Goal: Task Accomplishment & Management: Complete application form

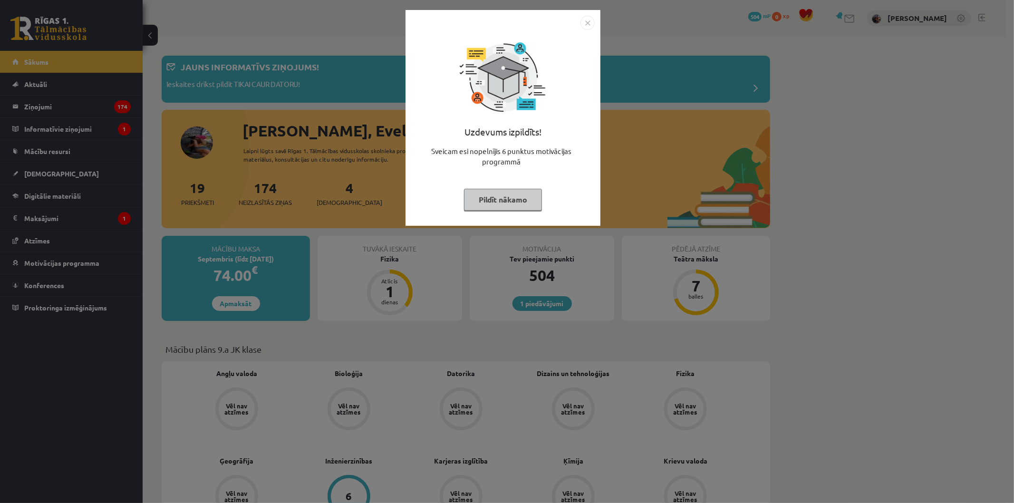
click at [517, 194] on button "Pildīt nākamo" at bounding box center [503, 200] width 78 height 22
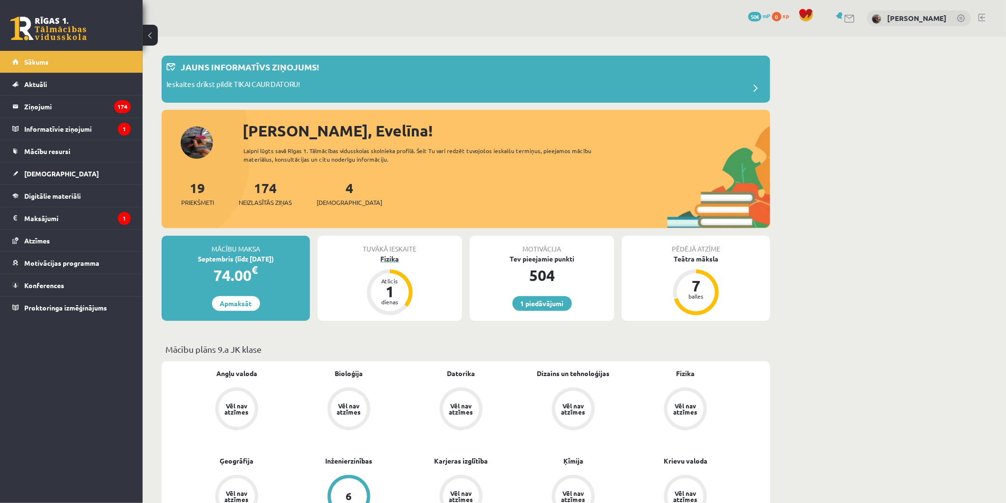
click at [383, 290] on div "1" at bounding box center [390, 291] width 29 height 15
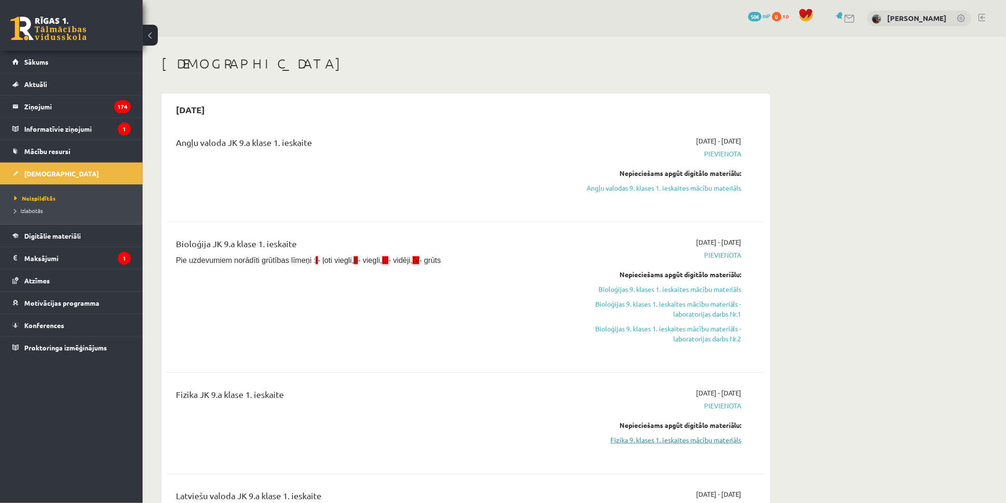
click at [684, 436] on link "Fizika 9. klases 1. ieskaites mācību materiāls" at bounding box center [651, 440] width 179 height 10
click at [662, 435] on link "Fizika 9. klases 1. ieskaites mācību materiāls" at bounding box center [651, 440] width 179 height 10
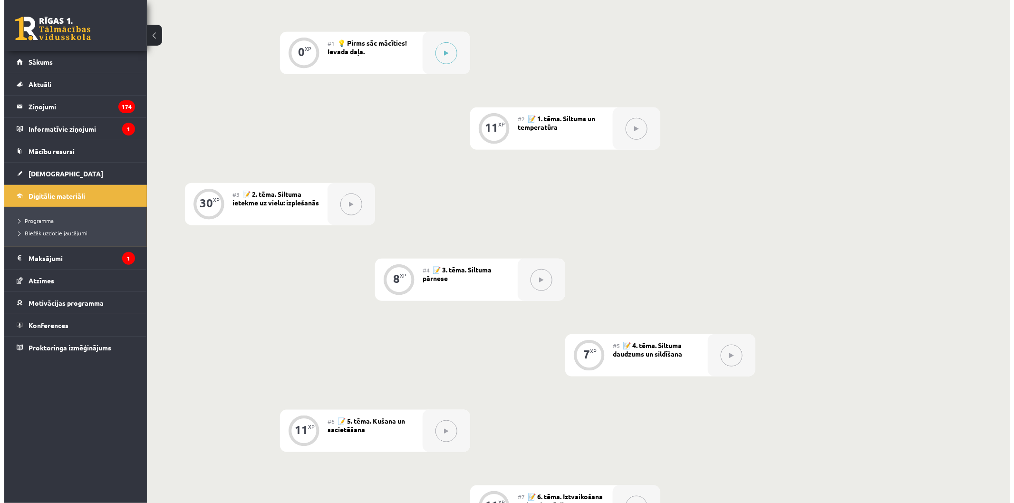
scroll to position [198, 0]
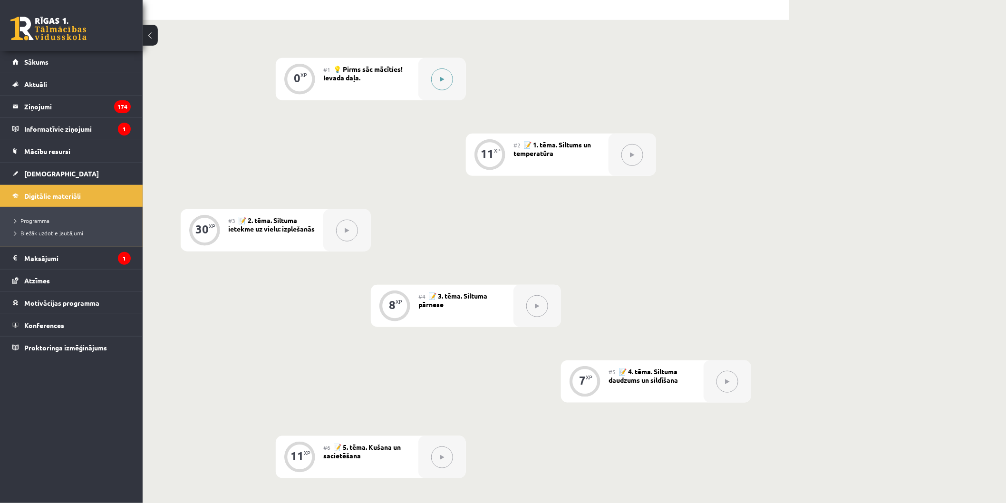
click at [443, 69] on button at bounding box center [442, 79] width 22 height 22
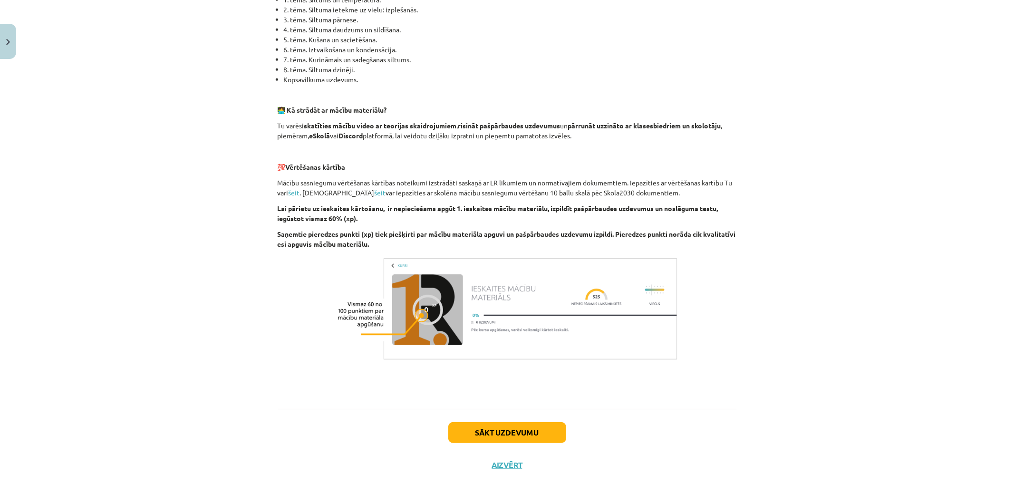
scroll to position [488, 0]
click at [466, 429] on button "Sākt uzdevumu" at bounding box center [507, 431] width 118 height 21
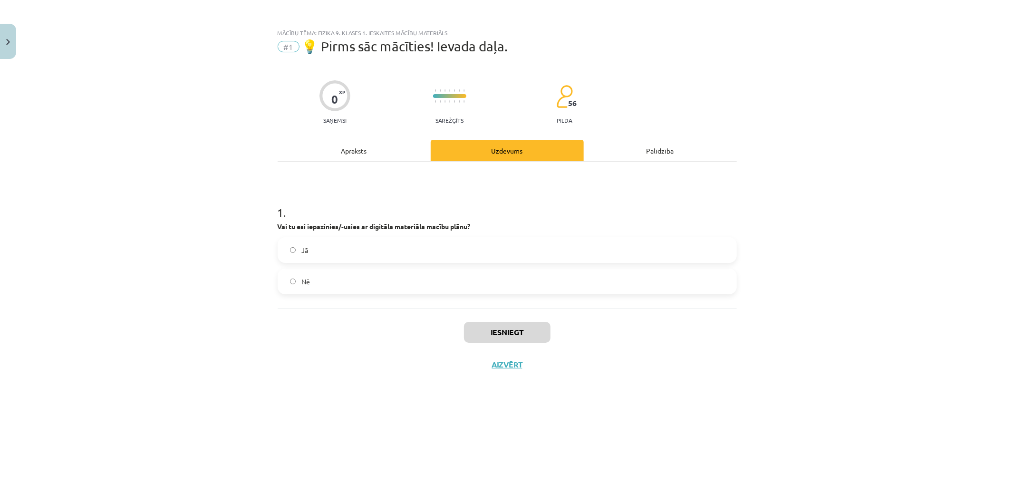
scroll to position [0, 0]
click at [382, 254] on label "Jā" at bounding box center [507, 250] width 457 height 24
click at [504, 336] on button "Iesniegt" at bounding box center [507, 332] width 87 height 21
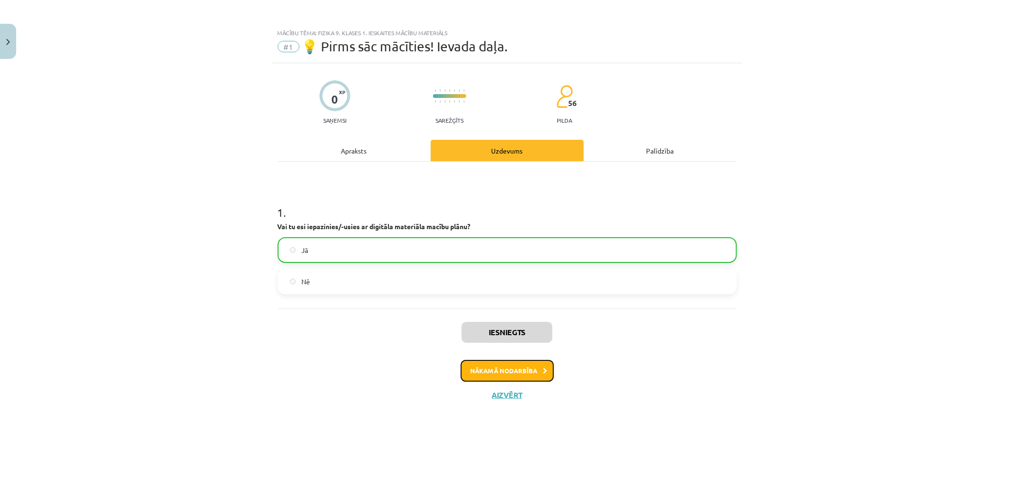
click at [499, 363] on button "Nākamā nodarbība" at bounding box center [507, 371] width 93 height 22
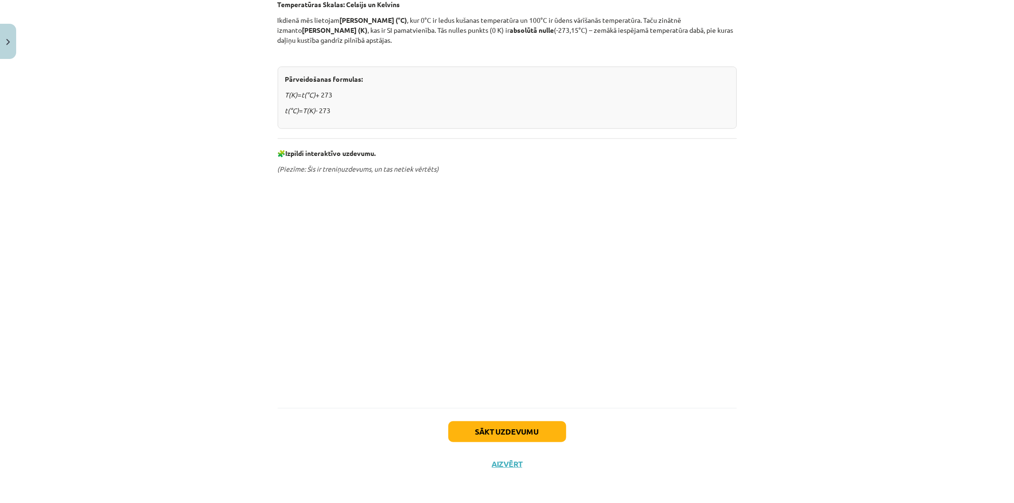
scroll to position [345, 0]
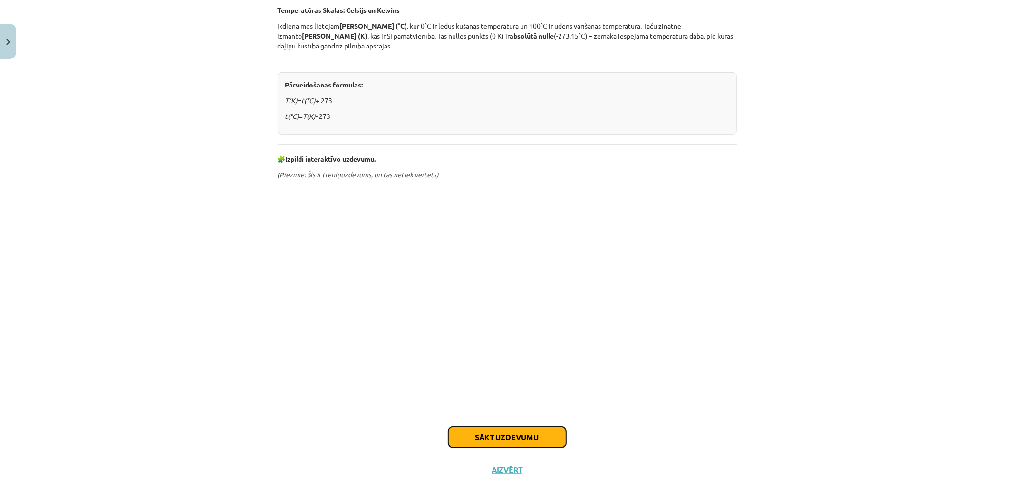
click at [484, 427] on button "Sākt uzdevumu" at bounding box center [507, 437] width 118 height 21
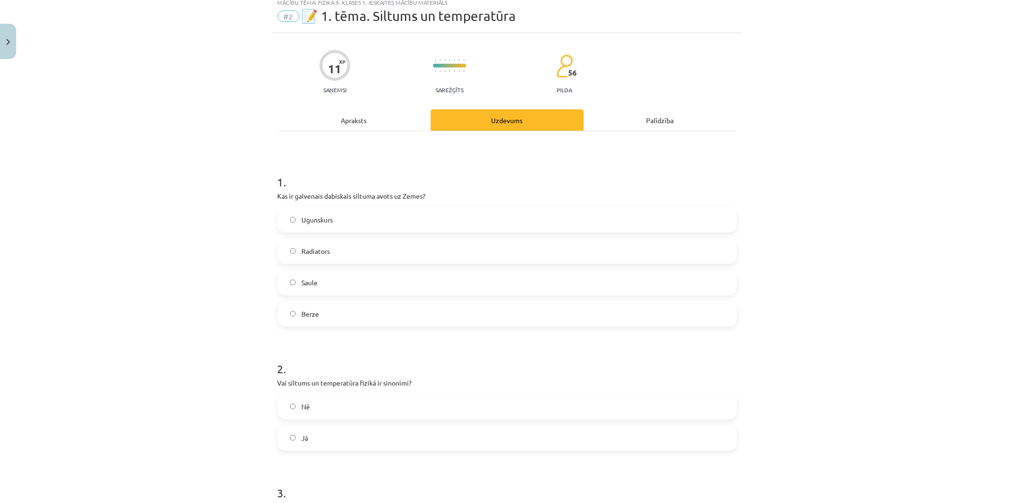
scroll to position [24, 0]
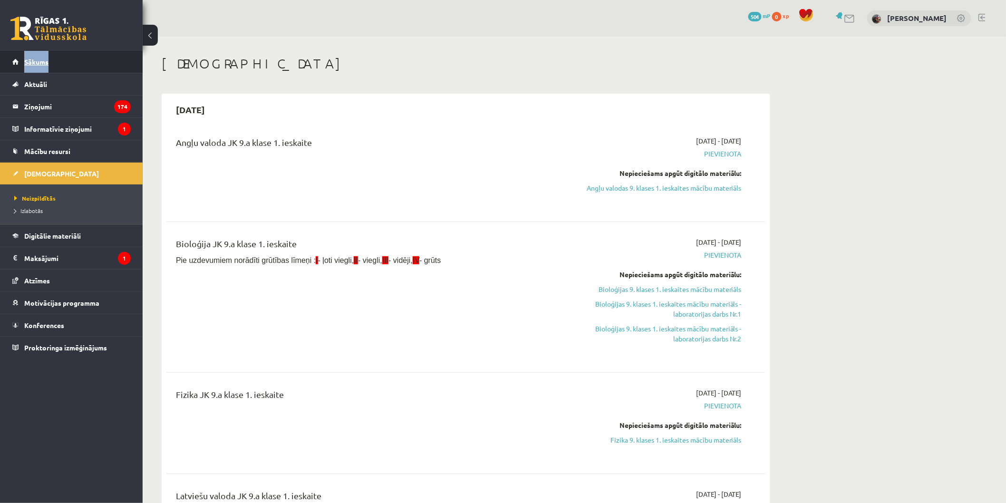
drag, startPoint x: 84, startPoint y: 49, endPoint x: 78, endPoint y: 59, distance: 11.5
click at [79, 59] on div "0 Dāvanas 504 mP 0 xp Evelīna Bernatoviča Sākums Aktuāli Kā mācīties eSKOLĀ Kon…" at bounding box center [71, 251] width 143 height 503
click at [78, 59] on link "Sākums" at bounding box center [71, 62] width 118 height 22
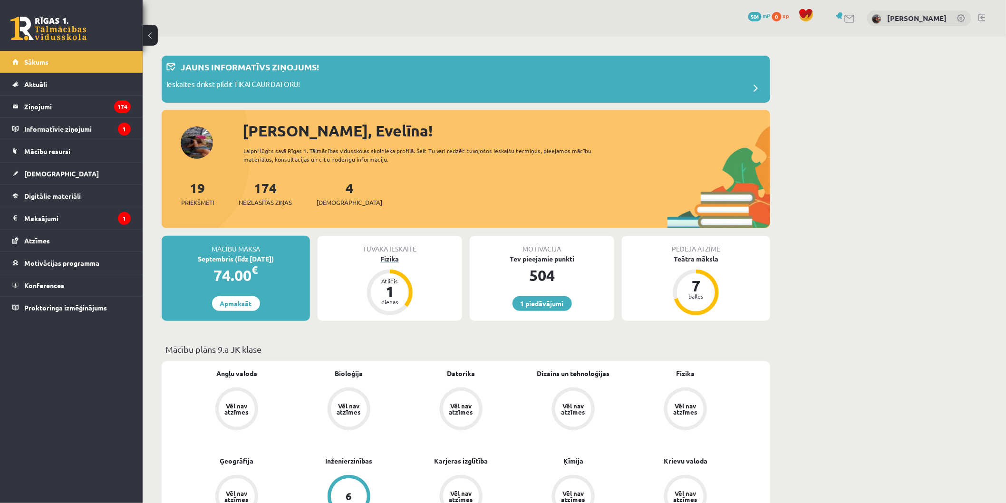
click at [386, 260] on div "Fizika" at bounding box center [390, 259] width 145 height 10
click at [253, 83] on p "Ieskaites drīkst pildīt TIKAI CAUR DATORU!" at bounding box center [233, 85] width 134 height 13
drag, startPoint x: 387, startPoint y: 251, endPoint x: 385, endPoint y: 257, distance: 6.9
click at [385, 257] on div "Tuvākā ieskaite Fizika Atlicis 1 dienas" at bounding box center [390, 278] width 145 height 85
click at [385, 259] on div "Fizika" at bounding box center [390, 259] width 145 height 10
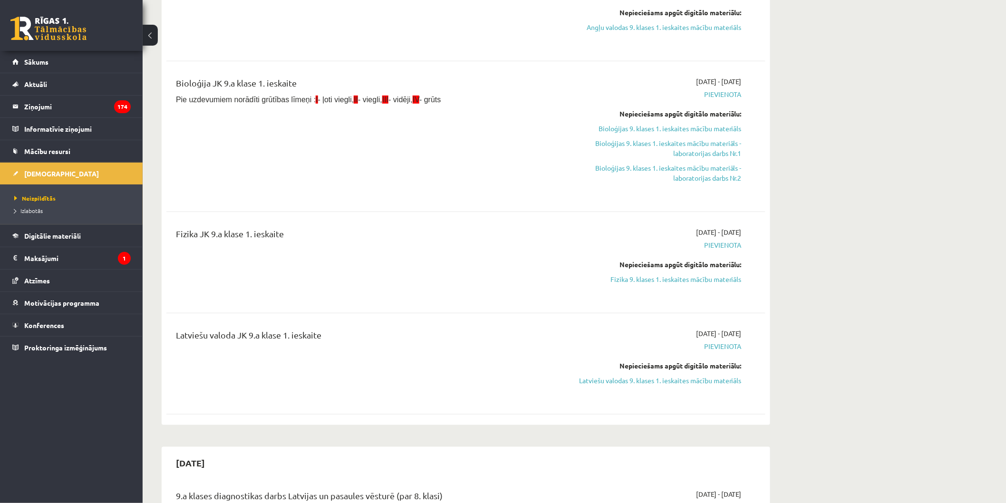
scroll to position [172, 0]
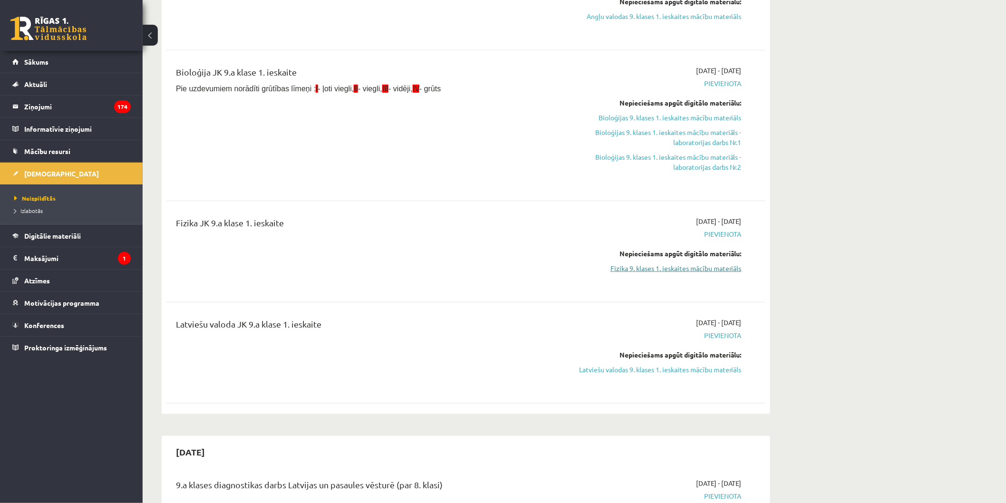
click at [640, 263] on link "Fizika 9. klases 1. ieskaites mācību materiāls" at bounding box center [651, 268] width 179 height 10
click at [658, 270] on link "Fizika 9. klases 1. ieskaites mācību materiāls" at bounding box center [651, 268] width 179 height 10
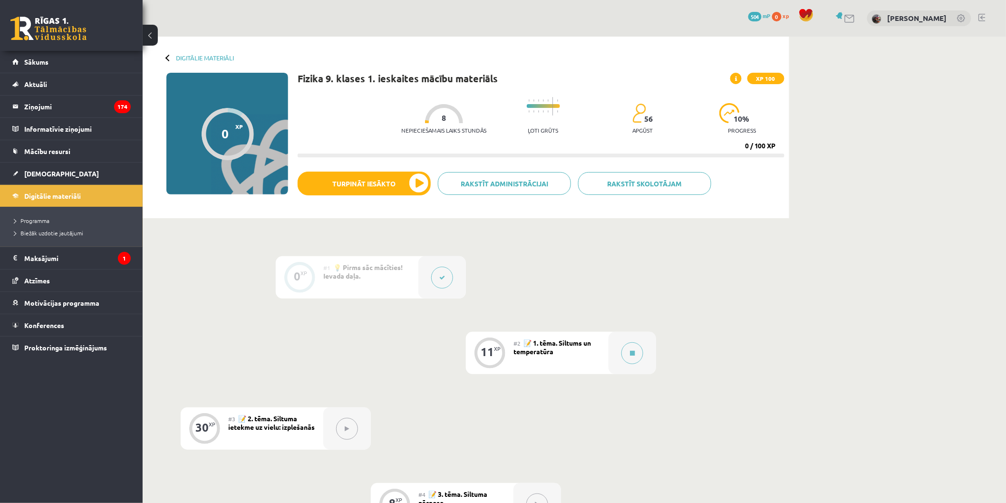
click at [451, 277] on button at bounding box center [442, 278] width 22 height 22
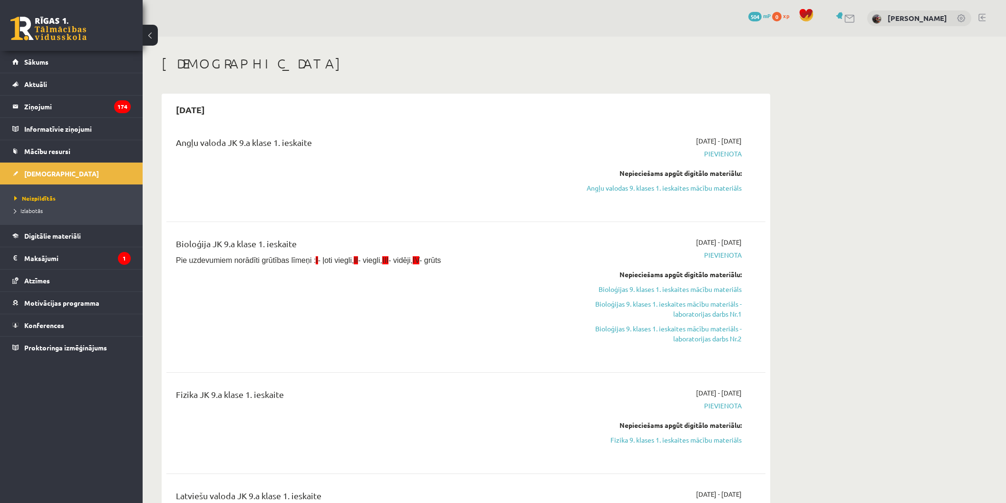
scroll to position [172, 0]
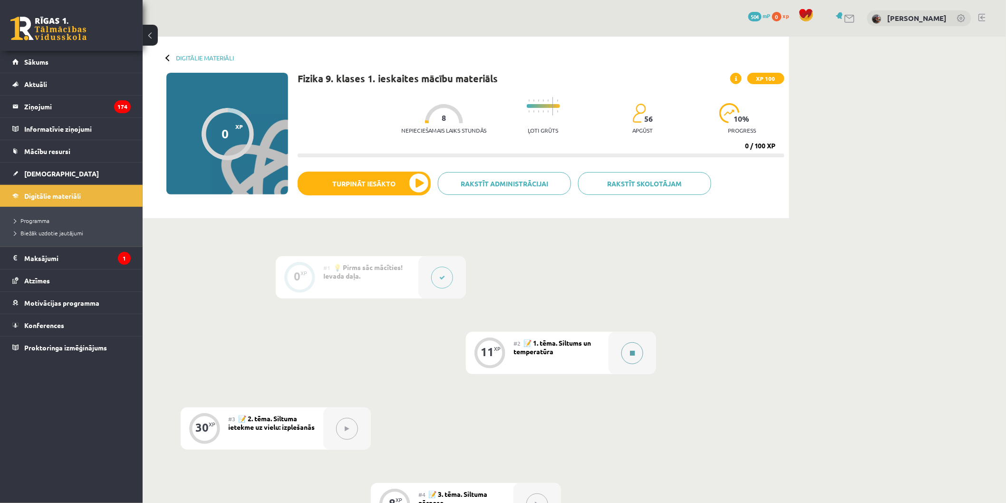
click at [624, 353] on button at bounding box center [632, 353] width 22 height 22
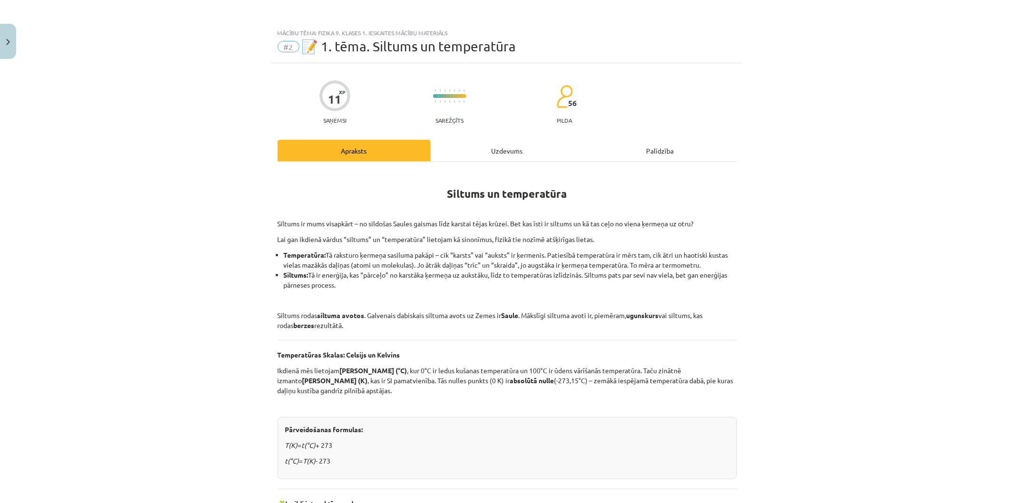
scroll to position [62, 0]
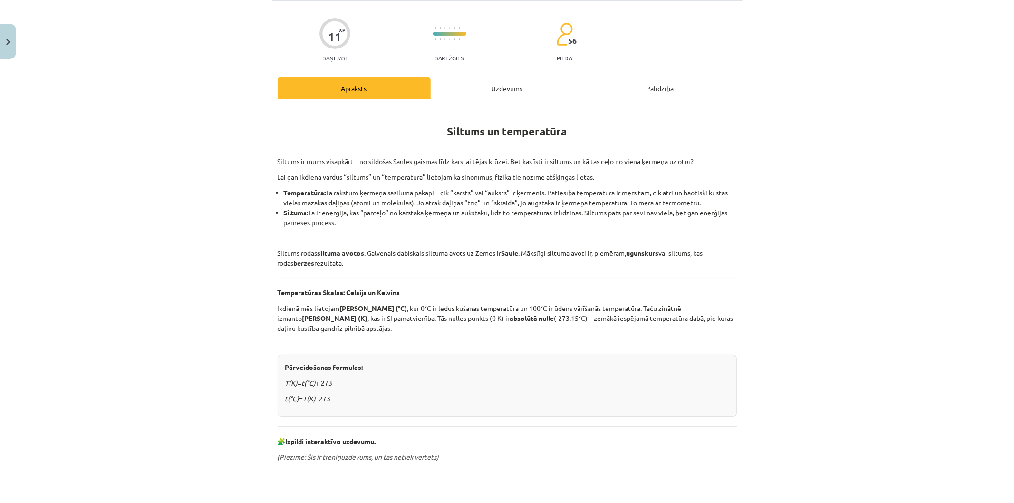
drag, startPoint x: 1001, startPoint y: 282, endPoint x: 1001, endPoint y: 396, distance: 113.6
click at [1001, 396] on div "Mācību tēma: Fizika 9. klases 1. ieskaites mācību materiāls #2 📝 1. tēma. Siltu…" at bounding box center [507, 251] width 1014 height 503
drag, startPoint x: 994, startPoint y: 350, endPoint x: 992, endPoint y: 343, distance: 7.4
click at [994, 350] on div "Mācību tēma: Fizika 9. klases 1. ieskaites mācību materiāls #2 📝 1. tēma. Siltu…" at bounding box center [507, 251] width 1014 height 503
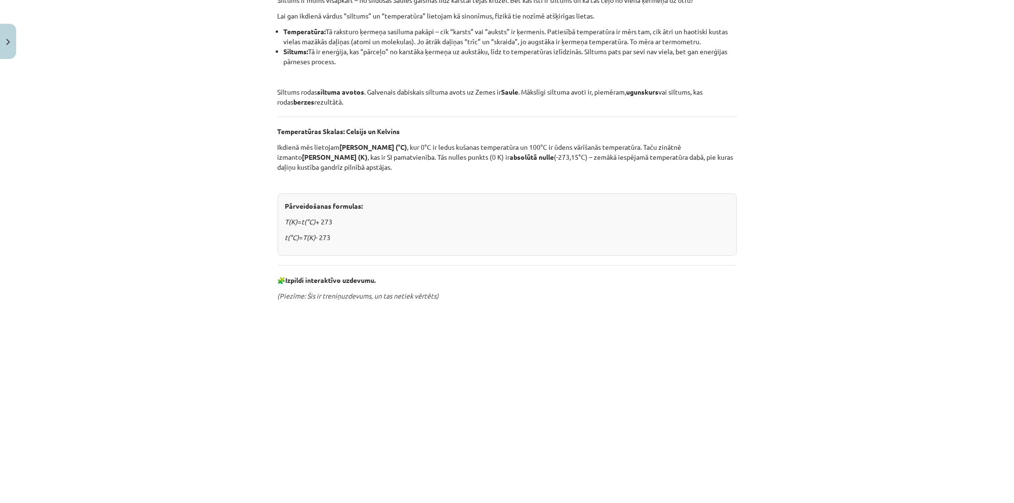
scroll to position [224, 0]
click at [742, 249] on div "Mācību tēma: Fizika 9. klases 1. ieskaites mācību materiāls #2 📝 1. tēma. Siltu…" at bounding box center [507, 251] width 1014 height 503
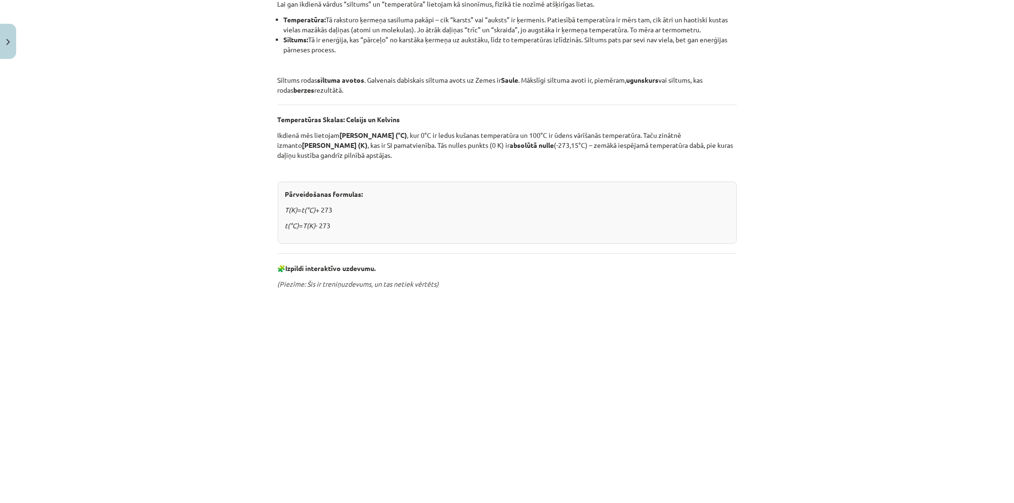
scroll to position [350, 0]
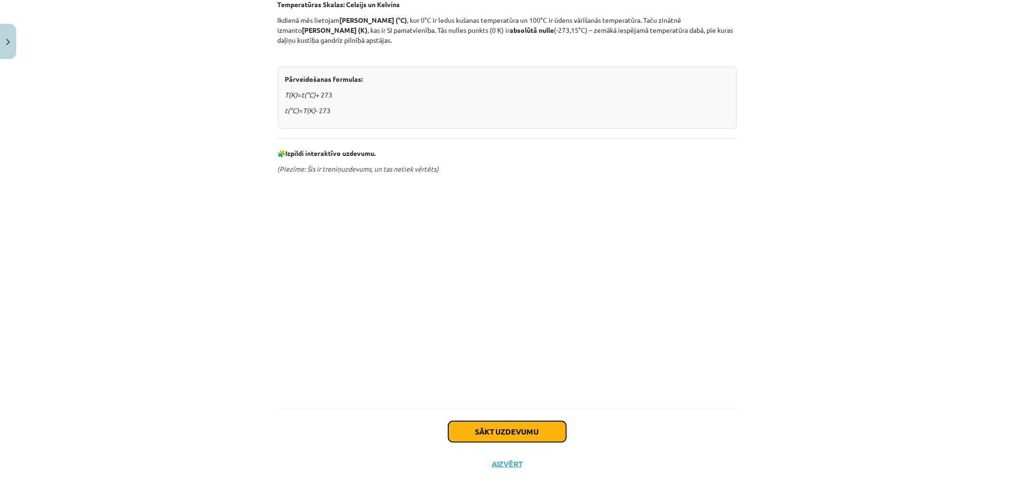
click at [497, 431] on button "Sākt uzdevumu" at bounding box center [507, 431] width 118 height 21
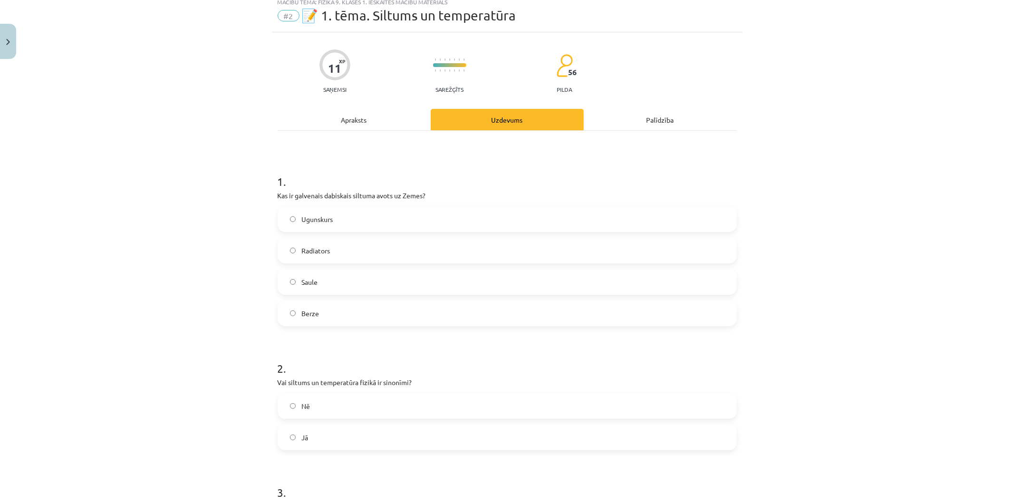
scroll to position [24, 0]
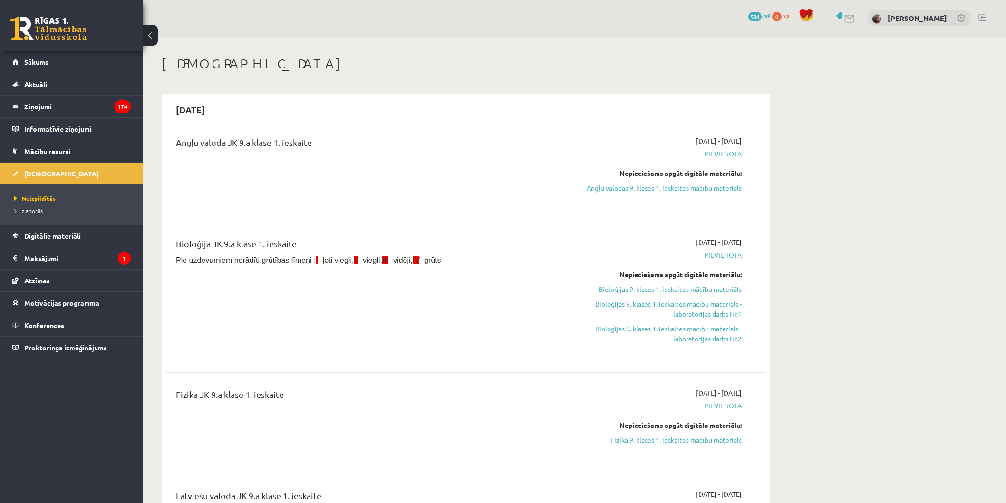
scroll to position [172, 0]
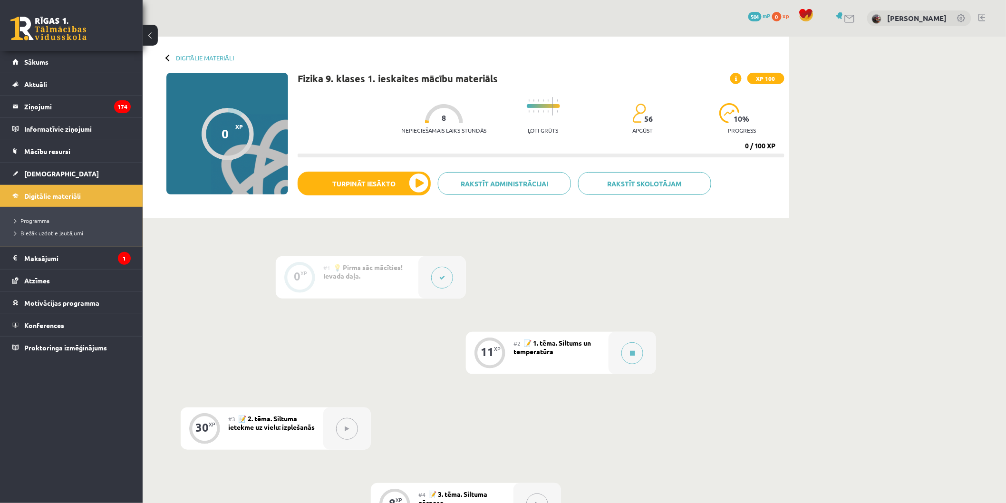
click at [579, 356] on div "#2 📝 1. tēma. Siltums un temperatūra" at bounding box center [560, 353] width 95 height 42
click at [624, 358] on button at bounding box center [632, 353] width 22 height 22
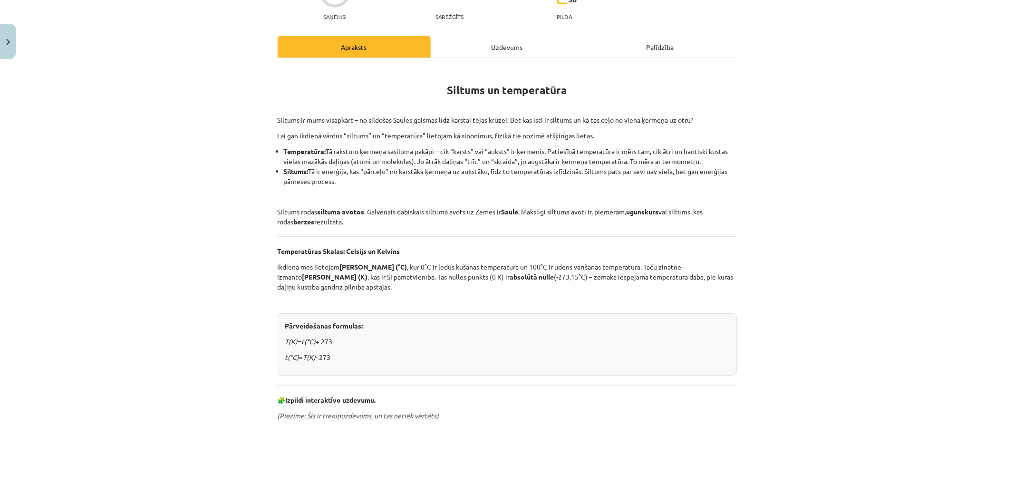
scroll to position [102, 0]
click at [517, 43] on div "Uzdevums" at bounding box center [507, 48] width 153 height 21
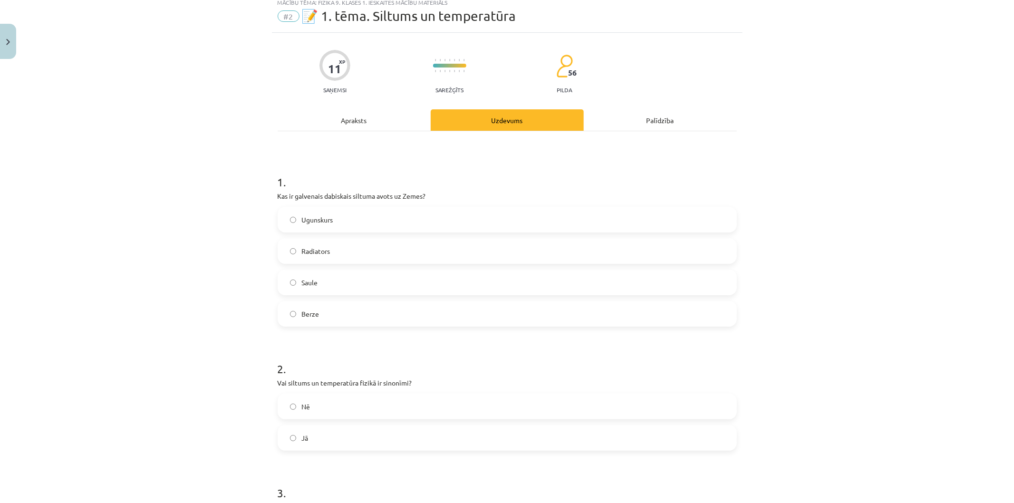
scroll to position [24, 0]
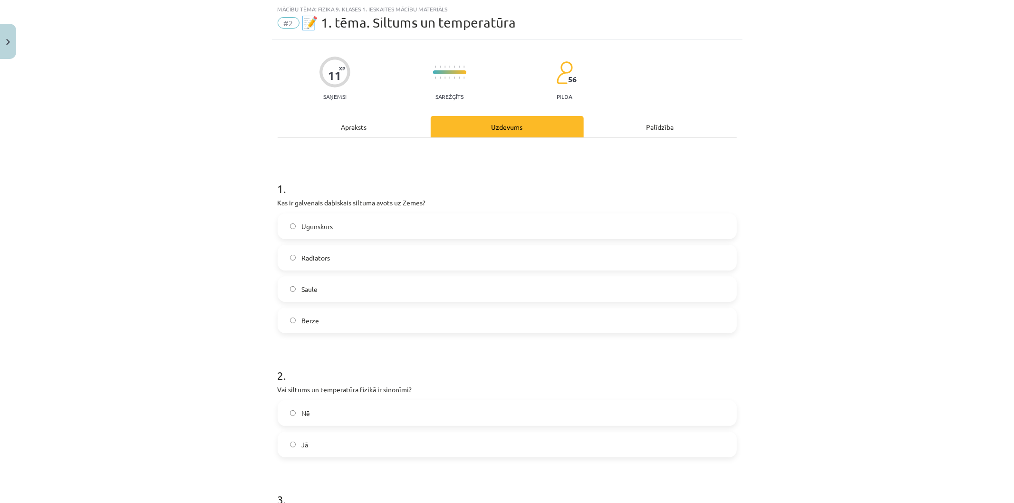
click at [384, 288] on label "Saule" at bounding box center [507, 289] width 457 height 24
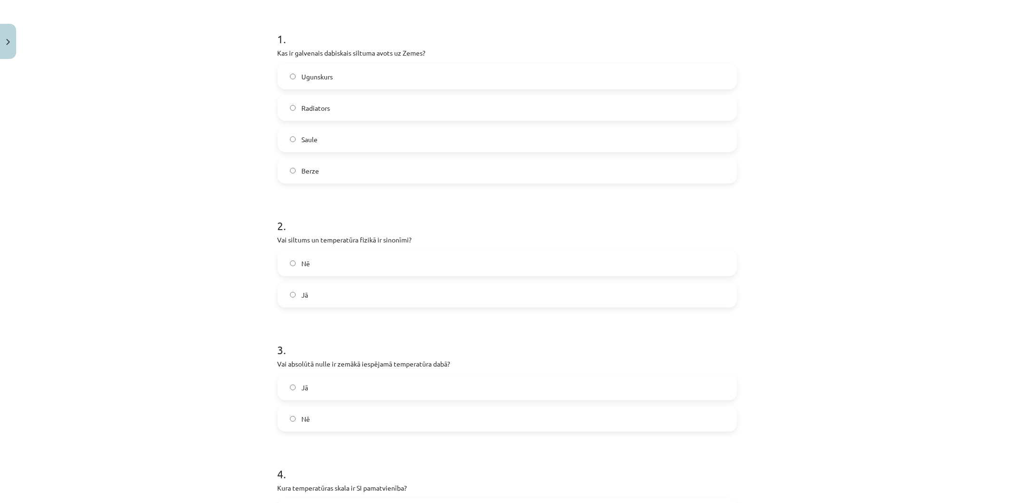
scroll to position [185, 0]
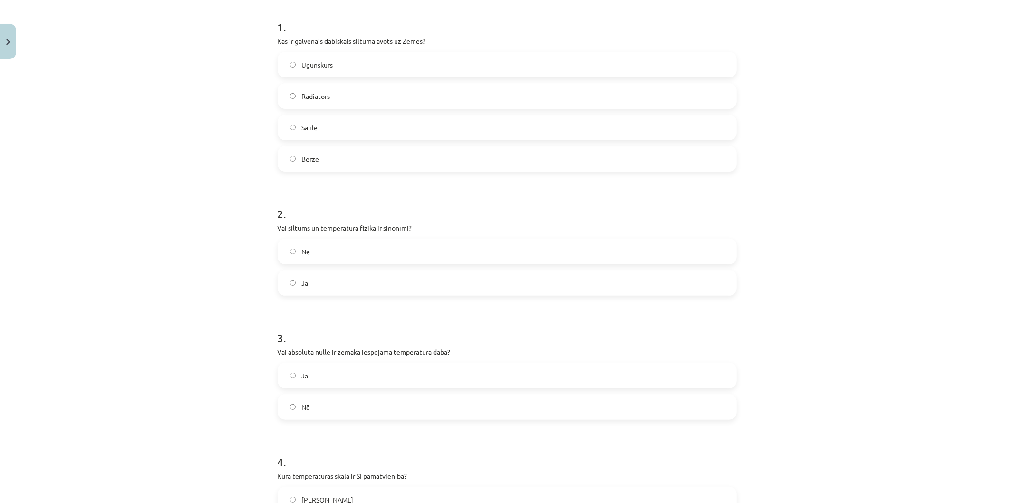
click at [1004, 325] on div "Mācību tēma: Fizika 9. klases 1. ieskaites mācību materiāls #2 📝 1. tēma. Siltu…" at bounding box center [507, 251] width 1014 height 503
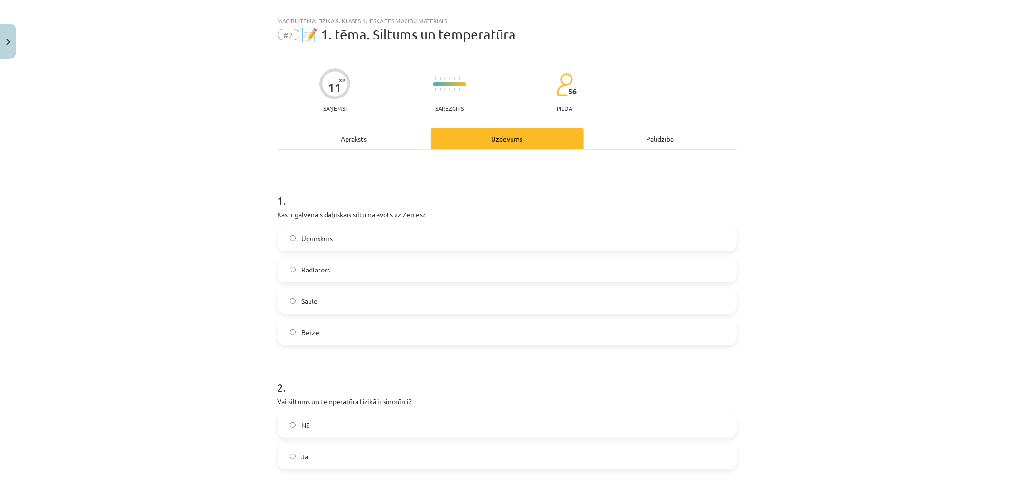
scroll to position [7, 0]
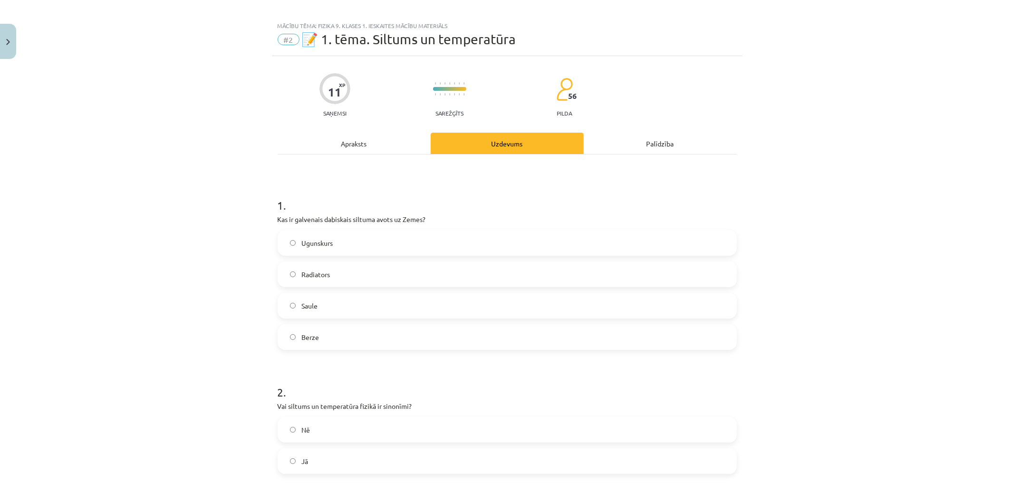
drag, startPoint x: 340, startPoint y: 125, endPoint x: 344, endPoint y: 135, distance: 11.4
click at [345, 135] on div "Apraksts" at bounding box center [354, 143] width 153 height 21
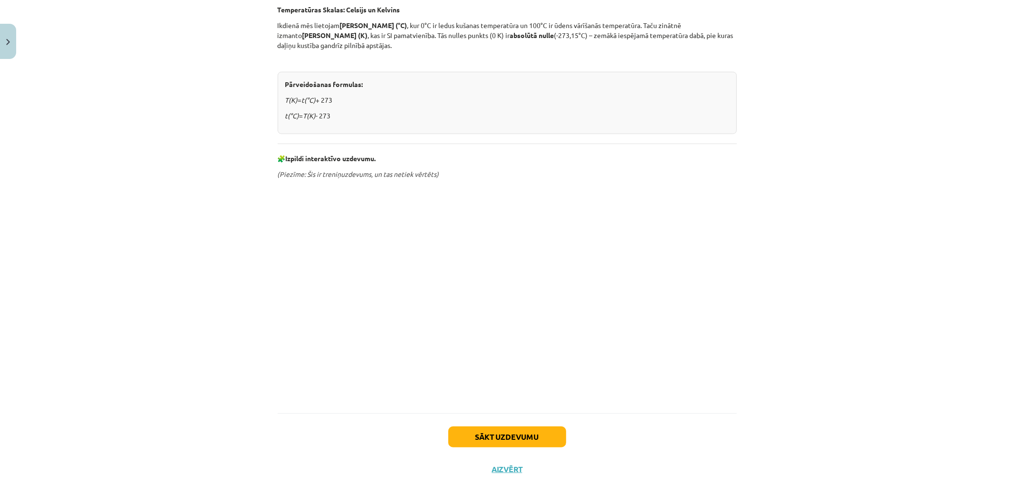
scroll to position [350, 0]
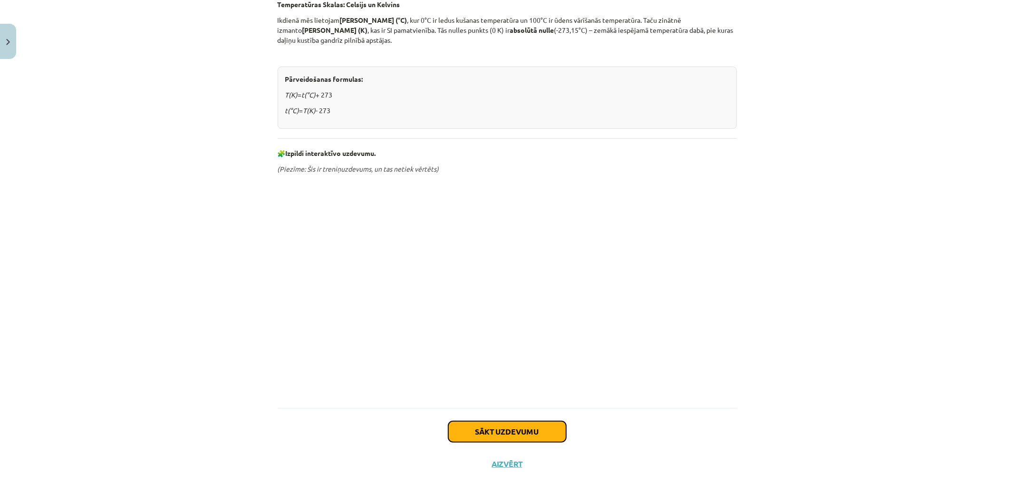
click at [495, 435] on button "Sākt uzdevumu" at bounding box center [507, 431] width 118 height 21
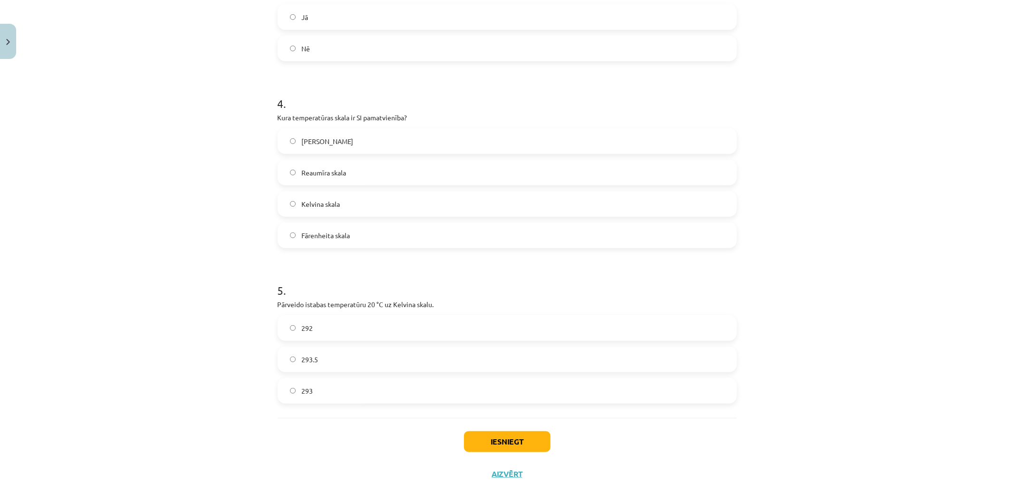
scroll to position [554, 0]
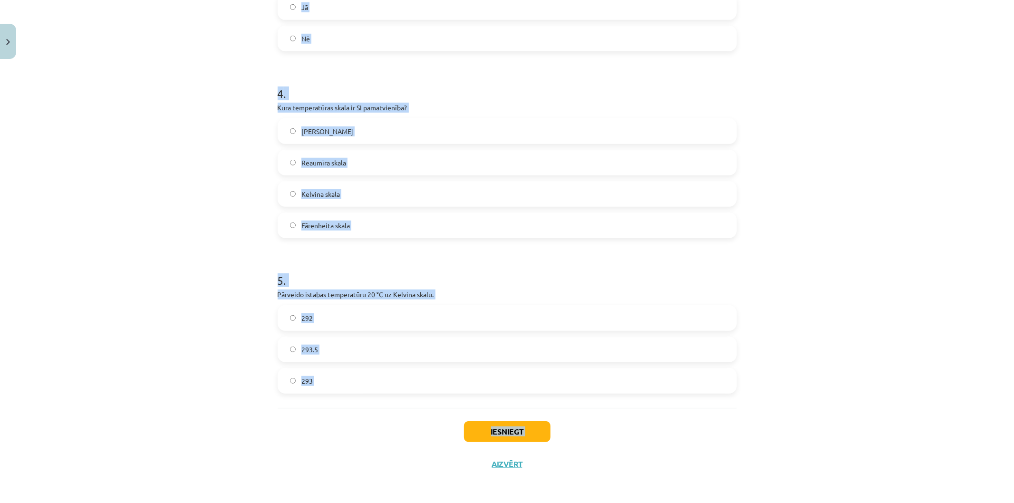
drag, startPoint x: 267, startPoint y: 173, endPoint x: 450, endPoint y: 448, distance: 330.3
click at [450, 448] on div "Mācību tēma: Fizika 9. klases 1. ieskaites mācību materiāls #2 📝 1. tēma. Siltu…" at bounding box center [507, 251] width 1014 height 503
copy div "2 . Vai siltums un temperatūra fizikā ir sinonīmi? Nē Jā 3 . Vai absolūtā nulle…"
click at [888, 285] on div "Mācību tēma: Fizika 9. klases 1. ieskaites mācību materiāls #2 📝 1. tēma. Siltu…" at bounding box center [507, 251] width 1014 height 503
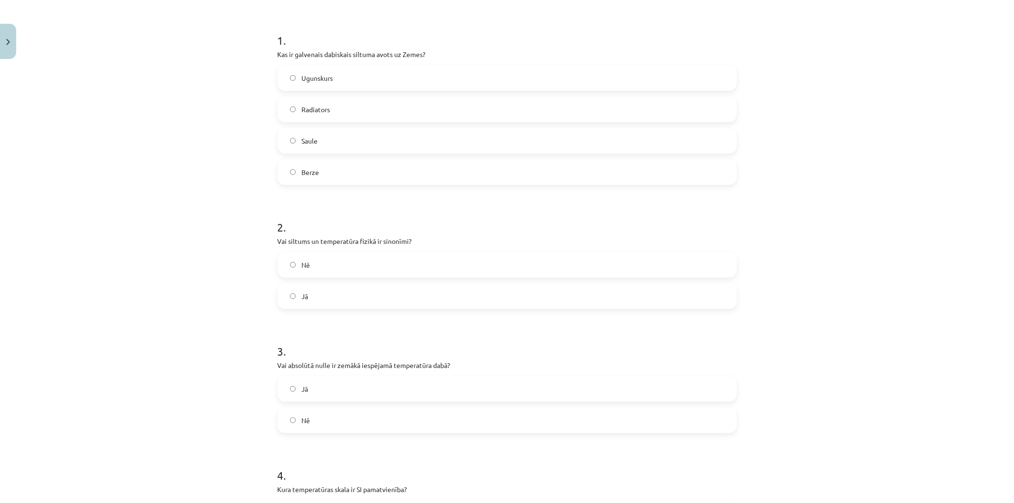
scroll to position [209, 0]
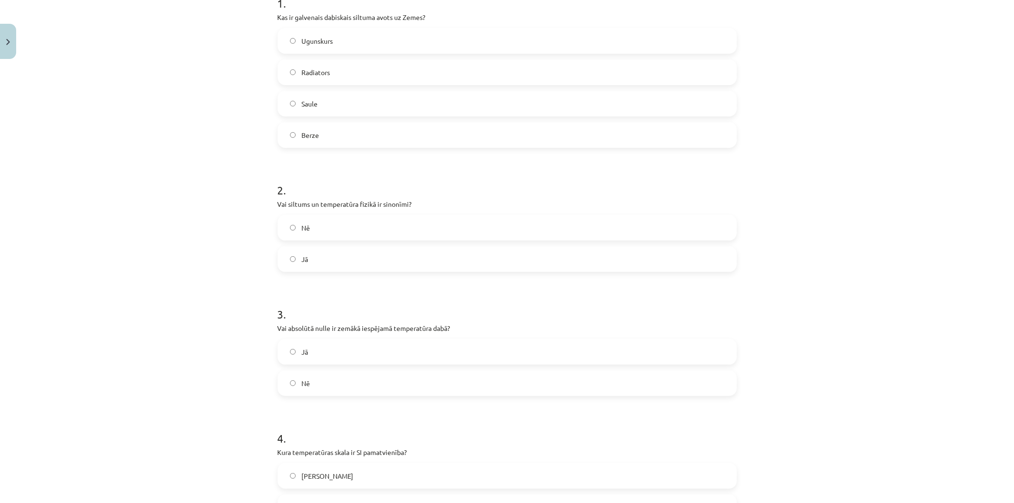
click at [355, 258] on label "Jā" at bounding box center [507, 259] width 457 height 24
click at [346, 392] on label "Nē" at bounding box center [507, 383] width 457 height 24
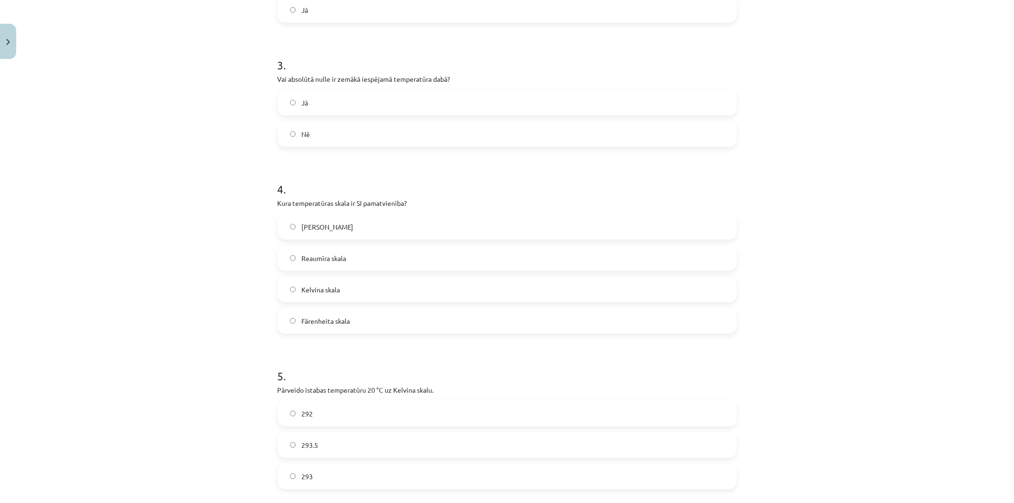
scroll to position [459, 0]
click at [362, 289] on label "Kelvina skala" at bounding box center [507, 289] width 457 height 24
click at [376, 483] on label "293" at bounding box center [507, 475] width 457 height 24
drag, startPoint x: 1004, startPoint y: 333, endPoint x: 1004, endPoint y: 358, distance: 25.7
click at [1004, 358] on div "Mācību tēma: Fizika 9. klases 1. ieskaites mācību materiāls #2 📝 1. tēma. Siltu…" at bounding box center [507, 251] width 1014 height 503
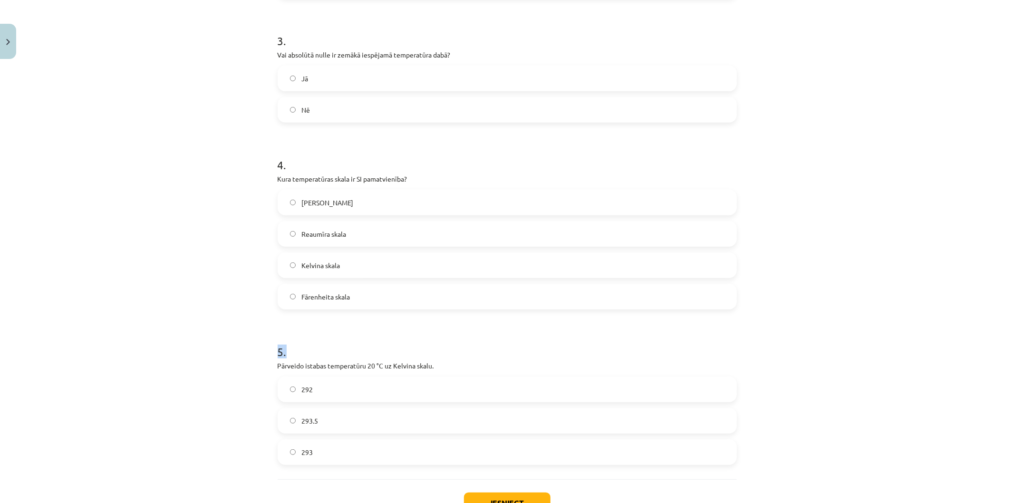
scroll to position [554, 0]
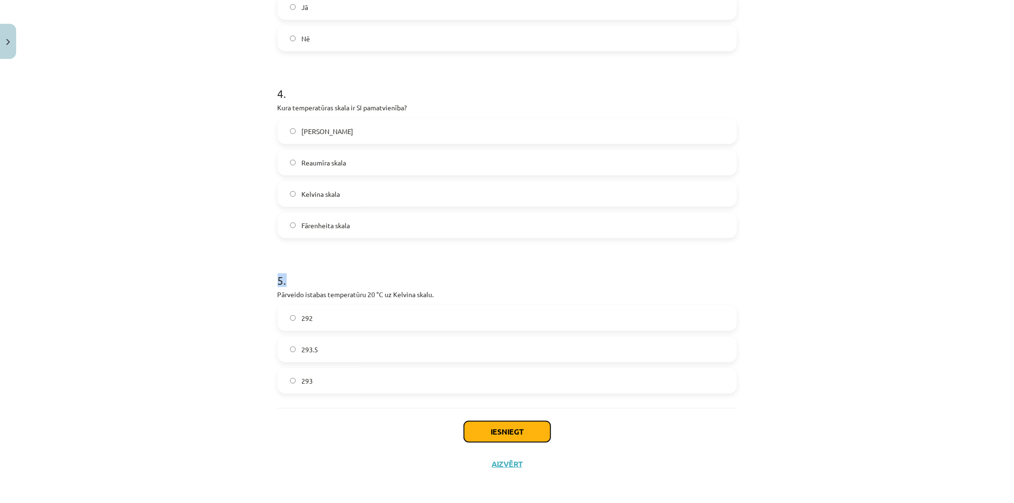
click at [483, 434] on button "Iesniegt" at bounding box center [507, 431] width 87 height 21
click at [486, 438] on button "Iesniegt" at bounding box center [507, 431] width 87 height 21
click at [487, 429] on button "Iesniegt" at bounding box center [507, 431] width 87 height 21
click at [509, 438] on button "Iesniegt" at bounding box center [507, 431] width 87 height 21
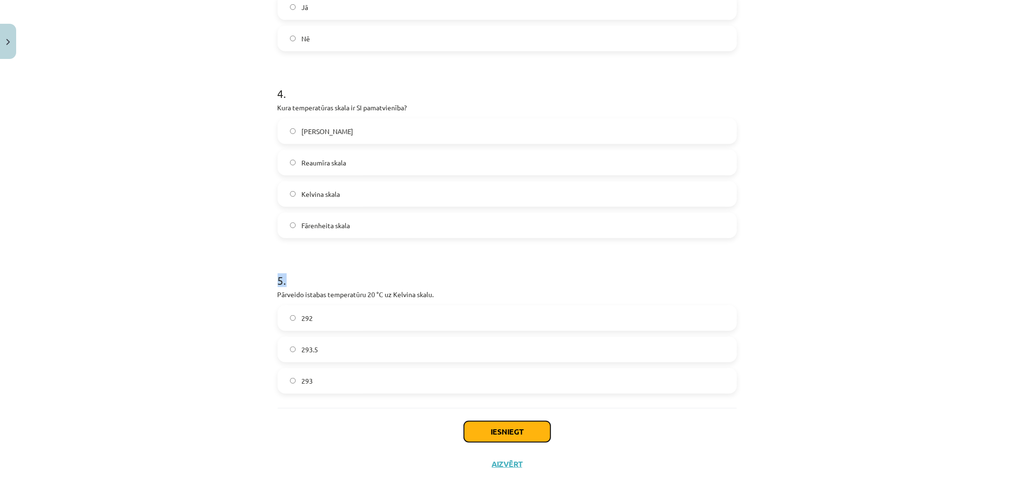
click at [509, 438] on button "Iesniegt" at bounding box center [507, 431] width 87 height 21
click at [508, 438] on button "Iesniegt" at bounding box center [507, 431] width 87 height 21
click at [505, 439] on button "Iesniegt" at bounding box center [507, 431] width 87 height 21
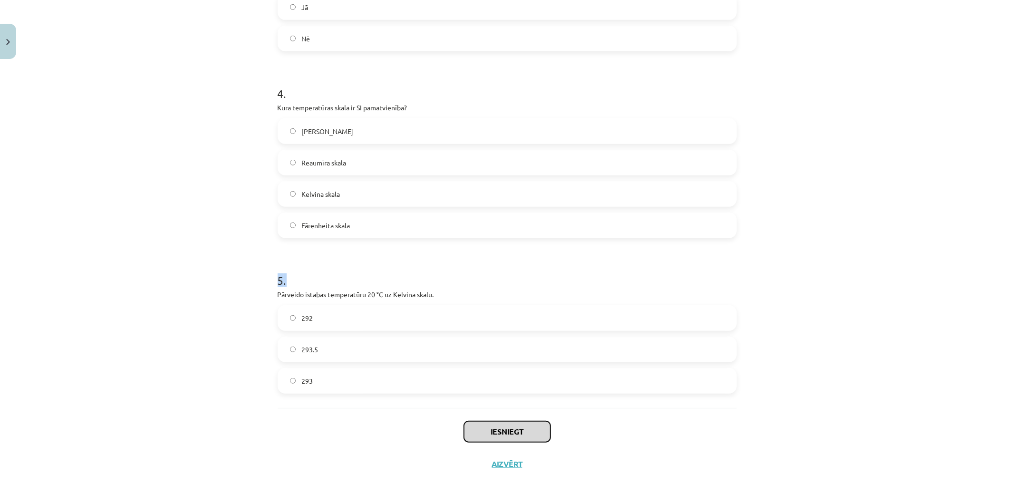
click at [505, 439] on button "Iesniegt" at bounding box center [507, 431] width 87 height 21
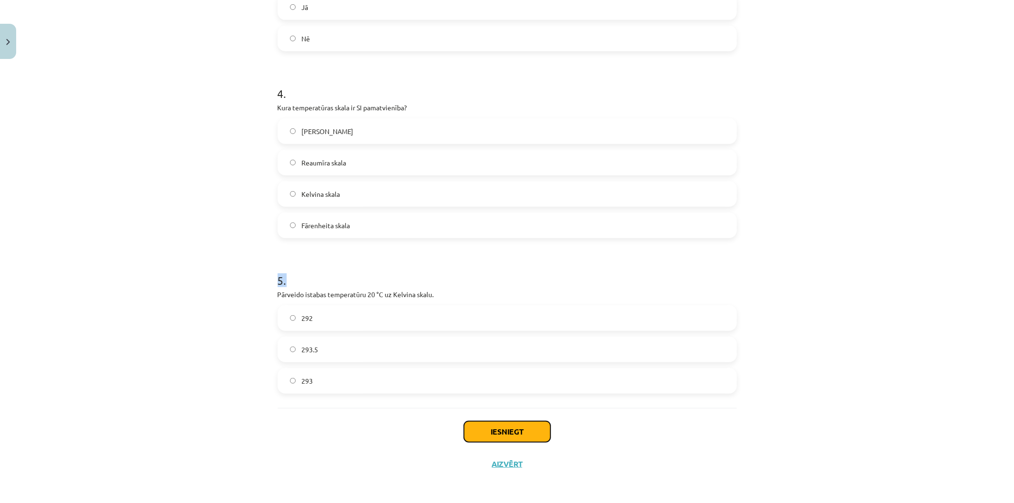
click at [505, 439] on button "Iesniegt" at bounding box center [507, 431] width 87 height 21
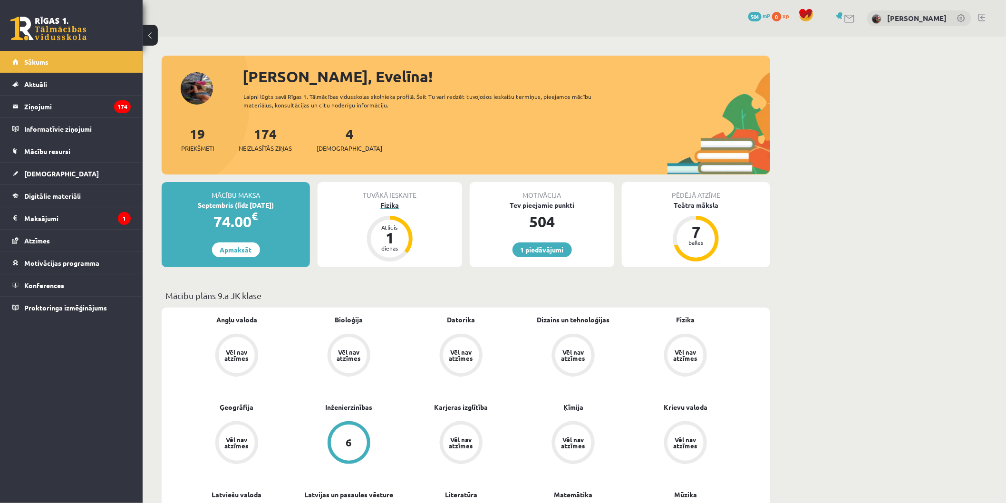
click at [386, 207] on div "Fizika" at bounding box center [390, 205] width 145 height 10
